Goal: Find contact information: Find contact information

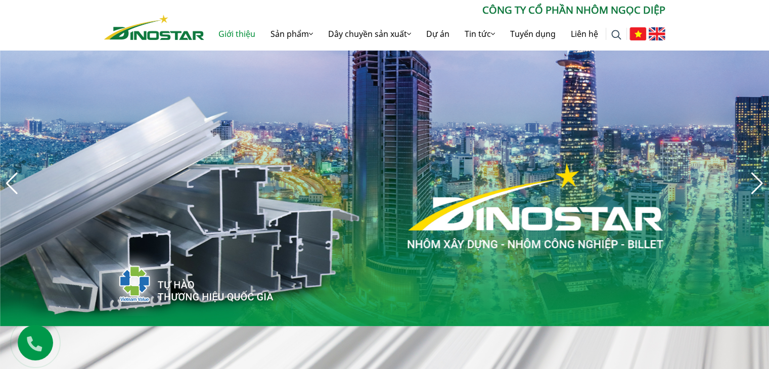
click at [230, 32] on link "Giới thiệu" at bounding box center [237, 34] width 52 height 32
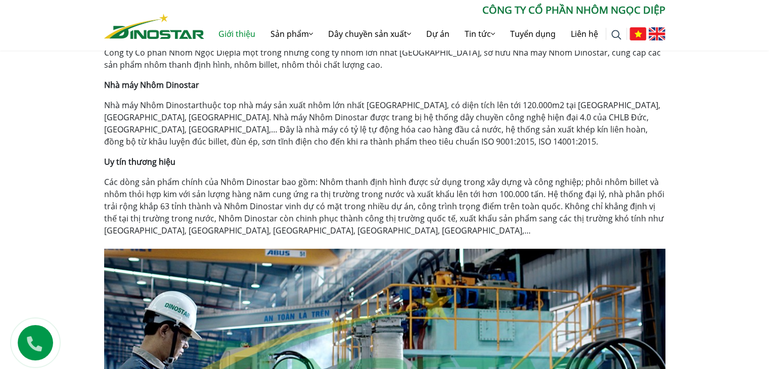
scroll to position [253, 0]
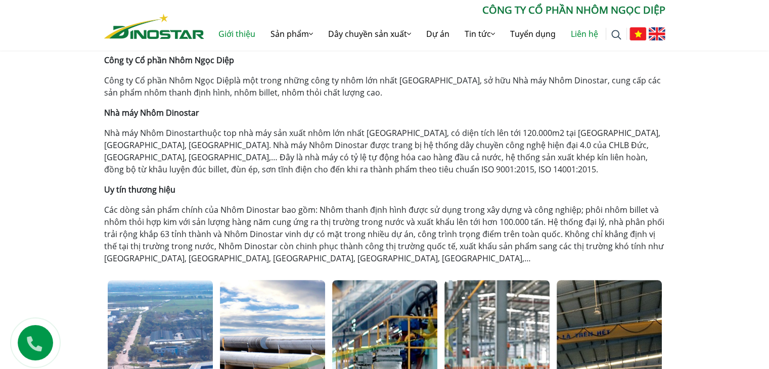
click at [584, 33] on link "Liên hệ" at bounding box center [585, 34] width 42 height 32
click at [494, 31] on icon at bounding box center [493, 34] width 4 height 8
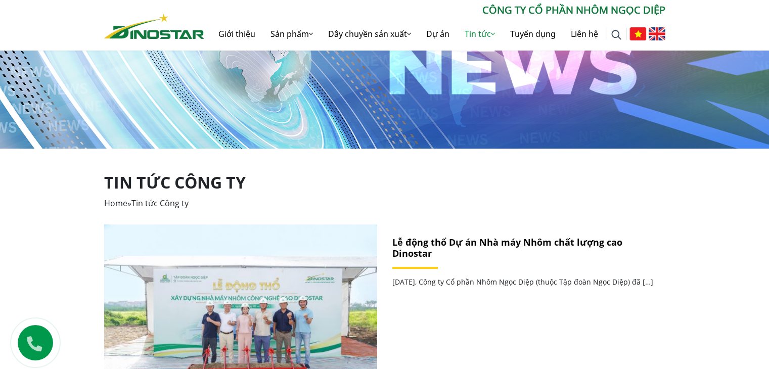
scroll to position [228, 0]
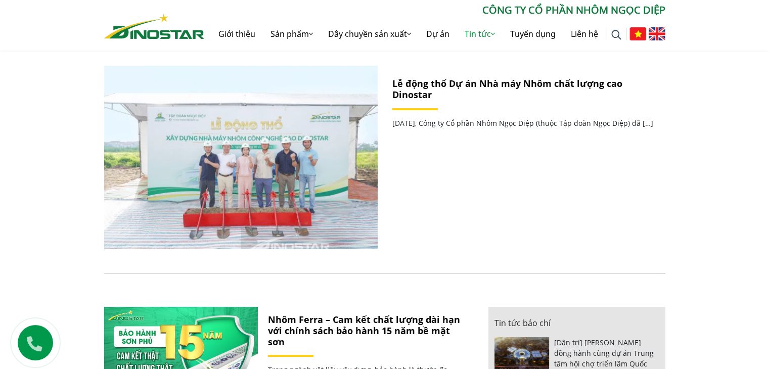
click at [276, 170] on img at bounding box center [241, 158] width 292 height 196
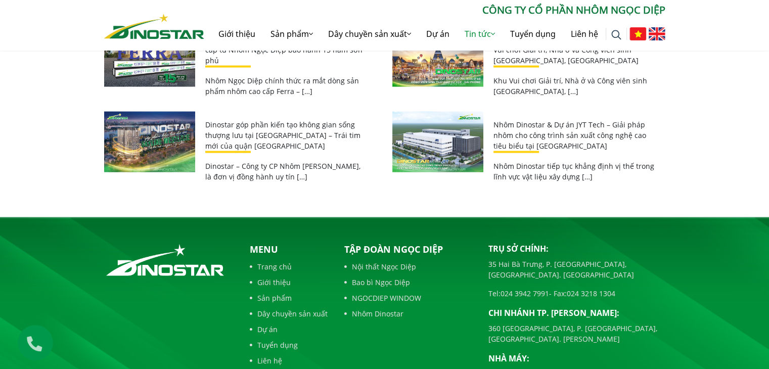
scroll to position [1973, 0]
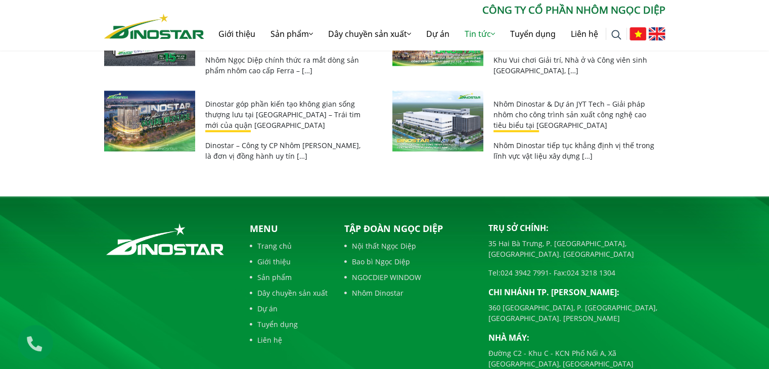
click at [265, 341] on link "Liên hệ" at bounding box center [289, 340] width 78 height 11
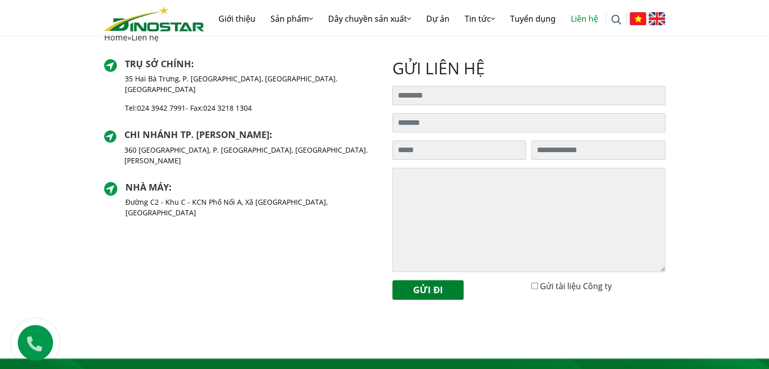
scroll to position [253, 0]
